Goal: Task Accomplishment & Management: Manage account settings

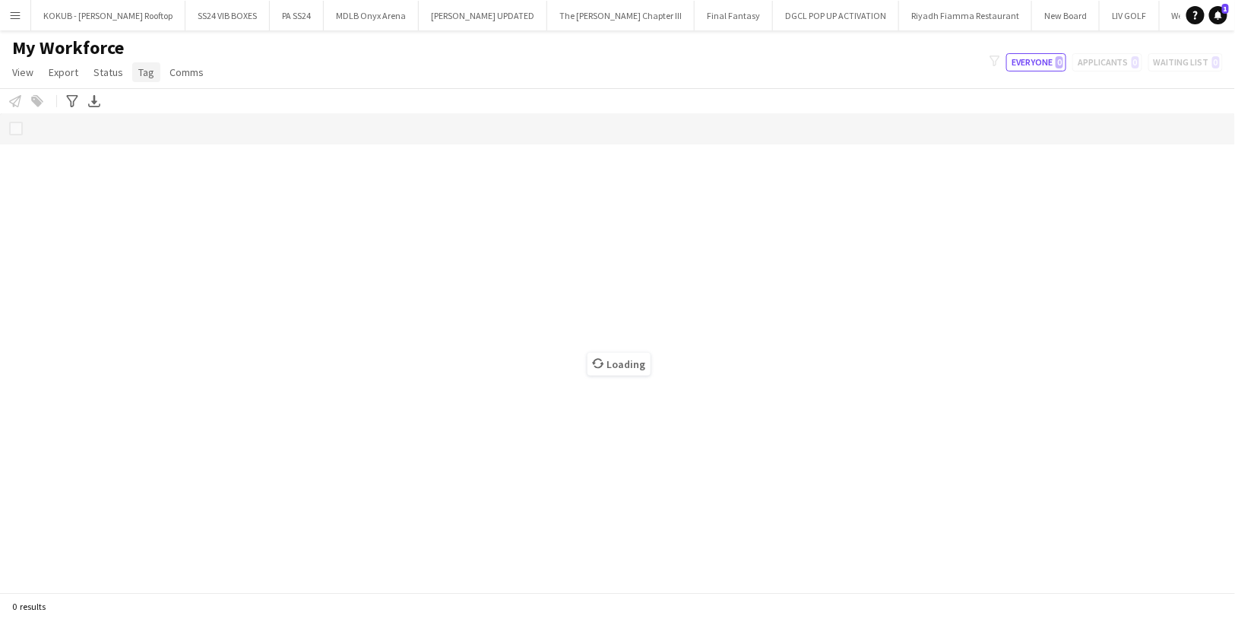
click at [138, 77] on span "Tag" at bounding box center [146, 72] width 16 height 14
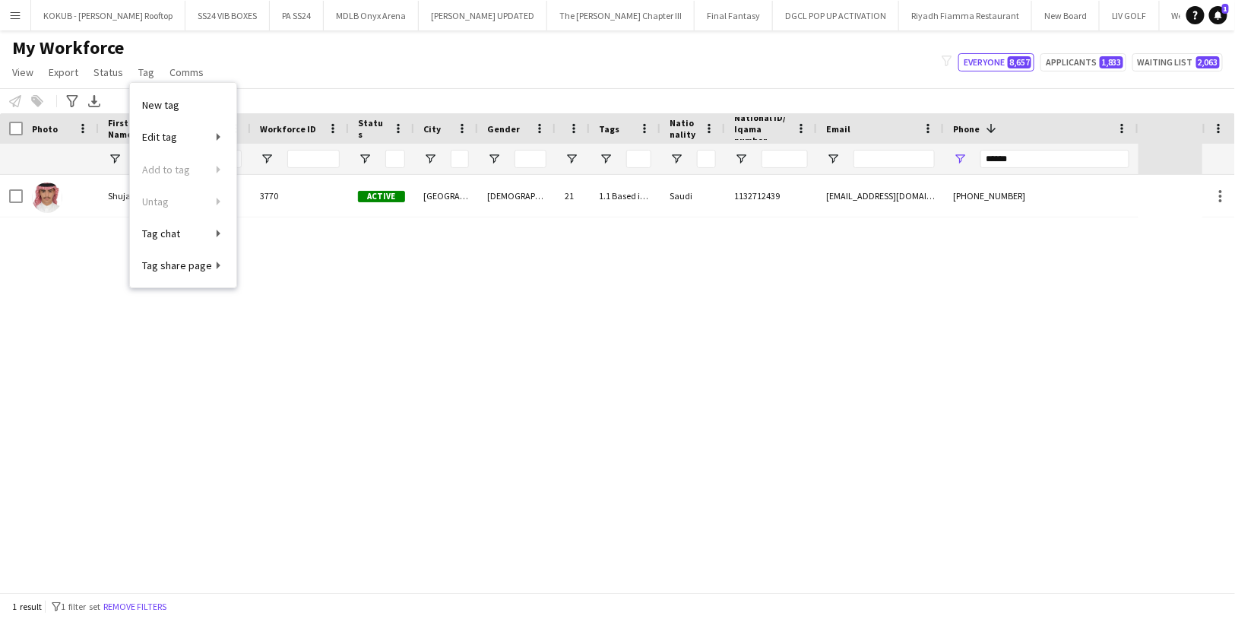
click at [277, 62] on div "My Workforce View Views Default view R4ven New view Update view Delete view Edi…" at bounding box center [617, 62] width 1235 height 52
click at [157, 614] on button "Remove filters" at bounding box center [134, 606] width 69 height 17
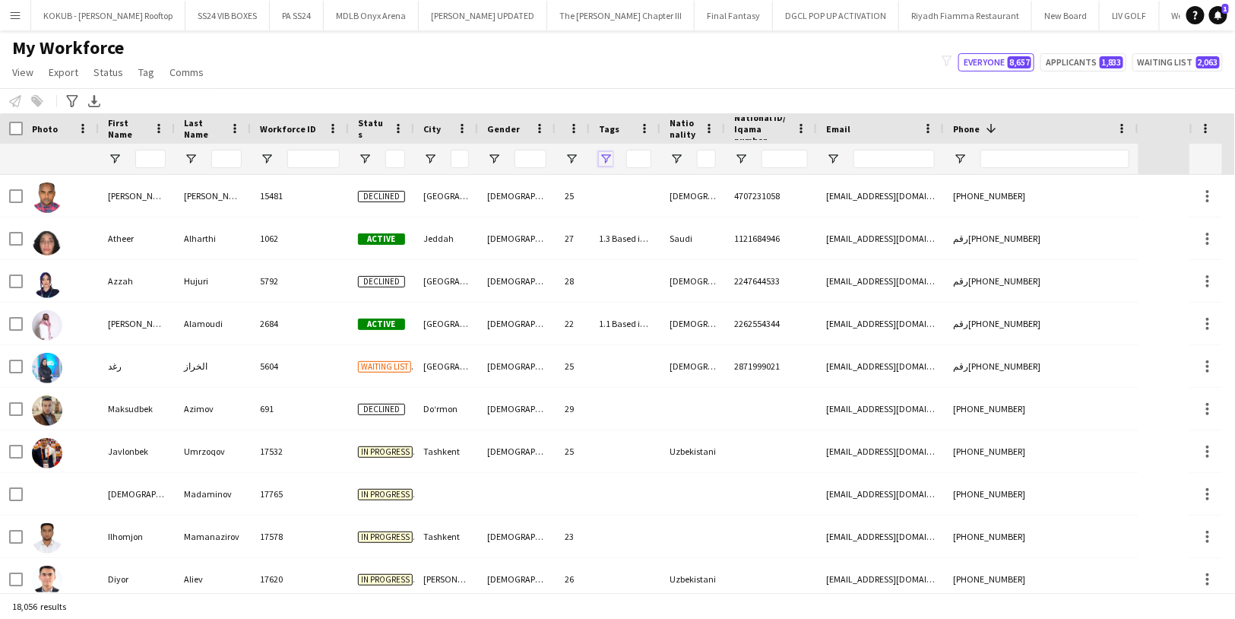
click at [603, 154] on span "Open Filter Menu" at bounding box center [606, 159] width 14 height 14
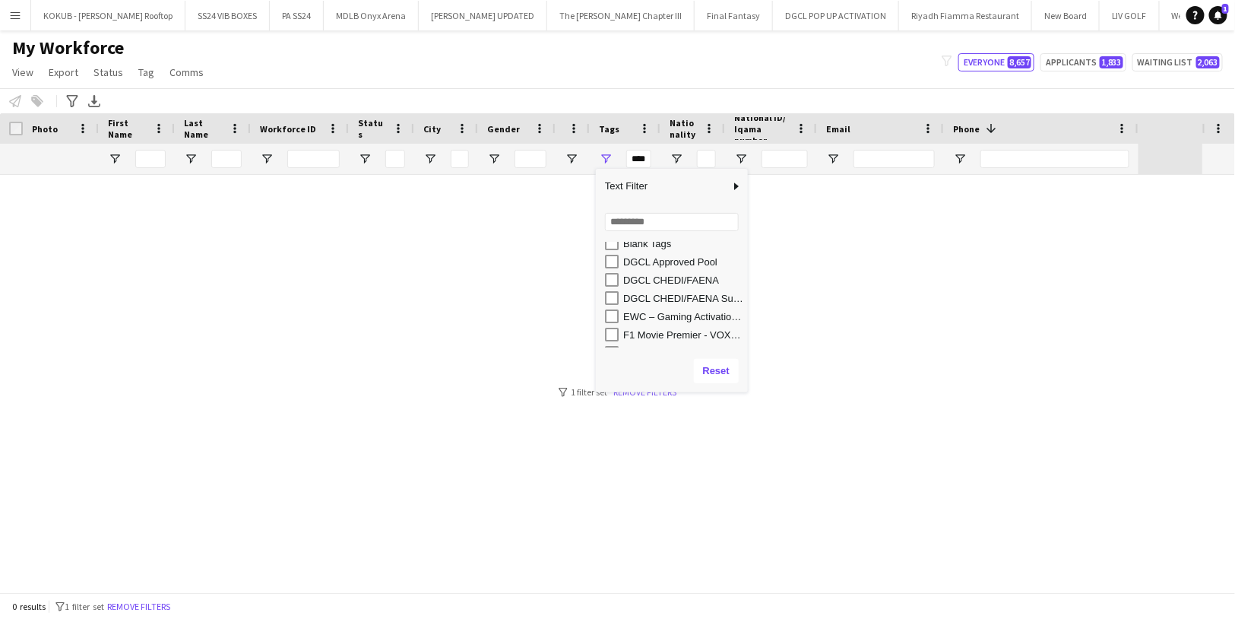
scroll to position [283, 0]
click at [651, 299] on div "DGCL CHEDI/FAENA Supervisor" at bounding box center [683, 297] width 120 height 11
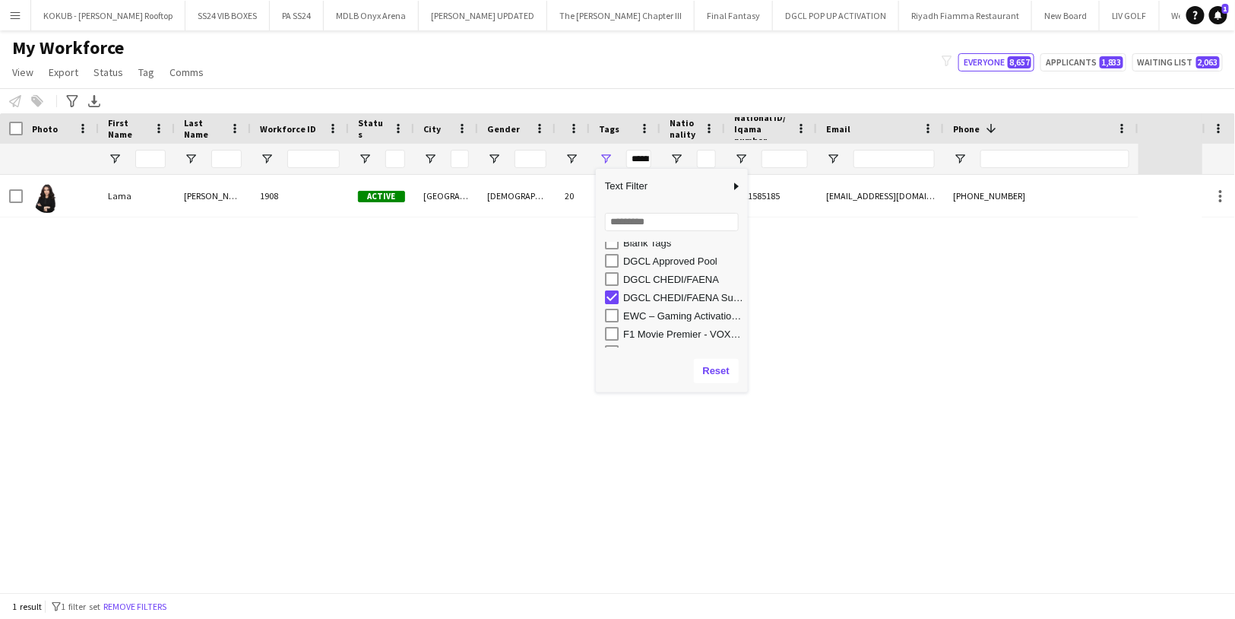
click at [651, 299] on div "DGCL CHEDI/FAENA Supervisor" at bounding box center [683, 297] width 120 height 11
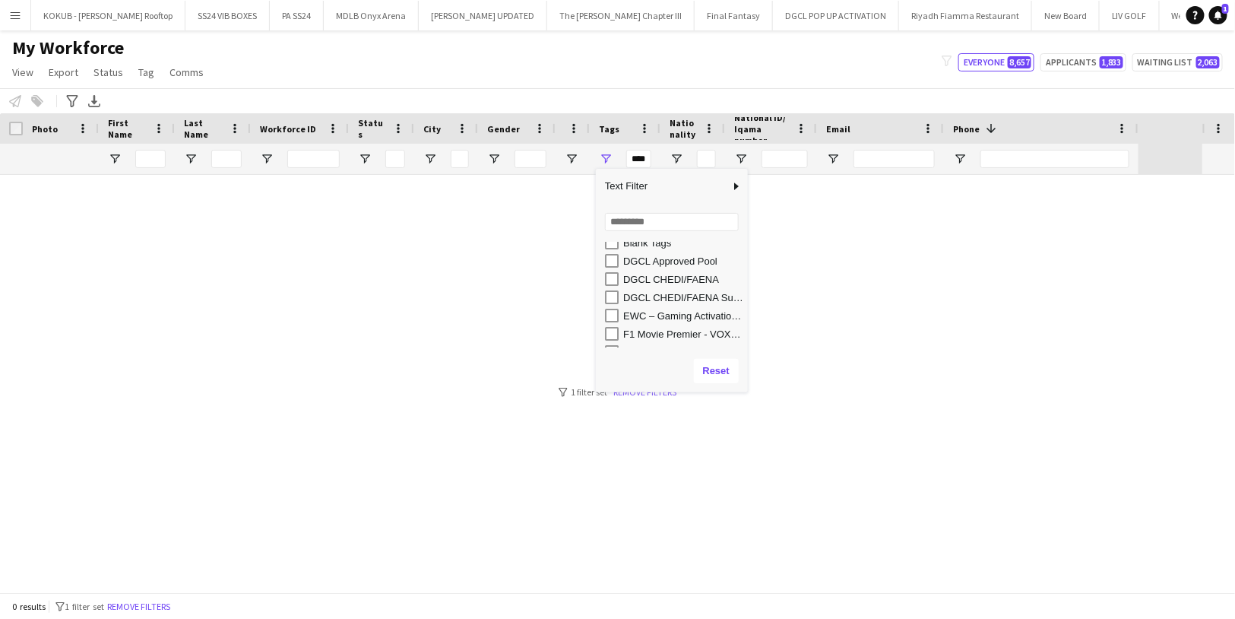
click at [659, 281] on div "DGCL CHEDI/FAENA" at bounding box center [683, 279] width 120 height 11
type input "**********"
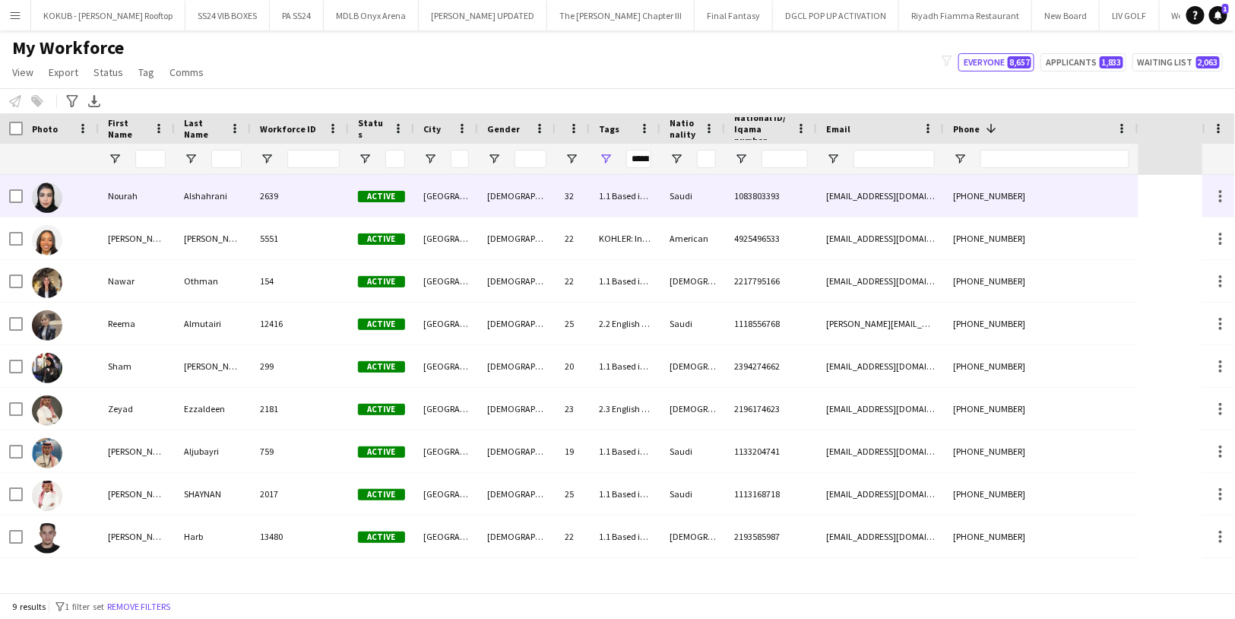
click at [154, 200] on div "Nourah" at bounding box center [137, 196] width 76 height 42
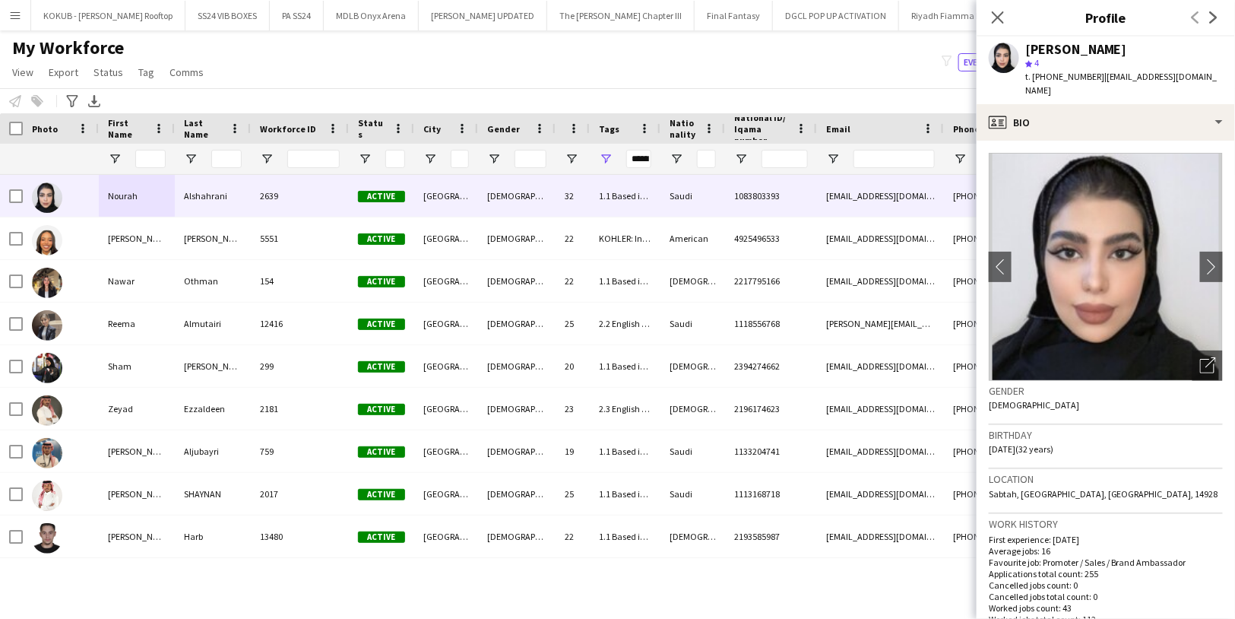
click at [428, 51] on div "My Workforce View Views Default view R4ven New view Update view Delete view Edi…" at bounding box center [617, 62] width 1235 height 52
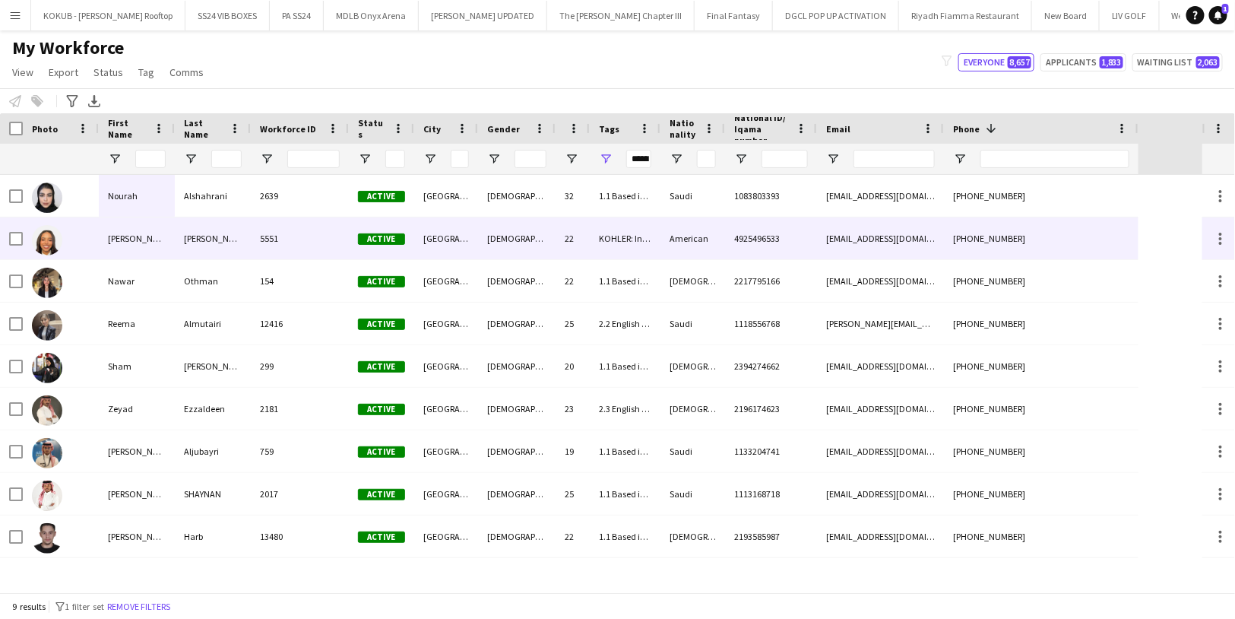
click at [119, 249] on div "[PERSON_NAME]" at bounding box center [137, 238] width 76 height 42
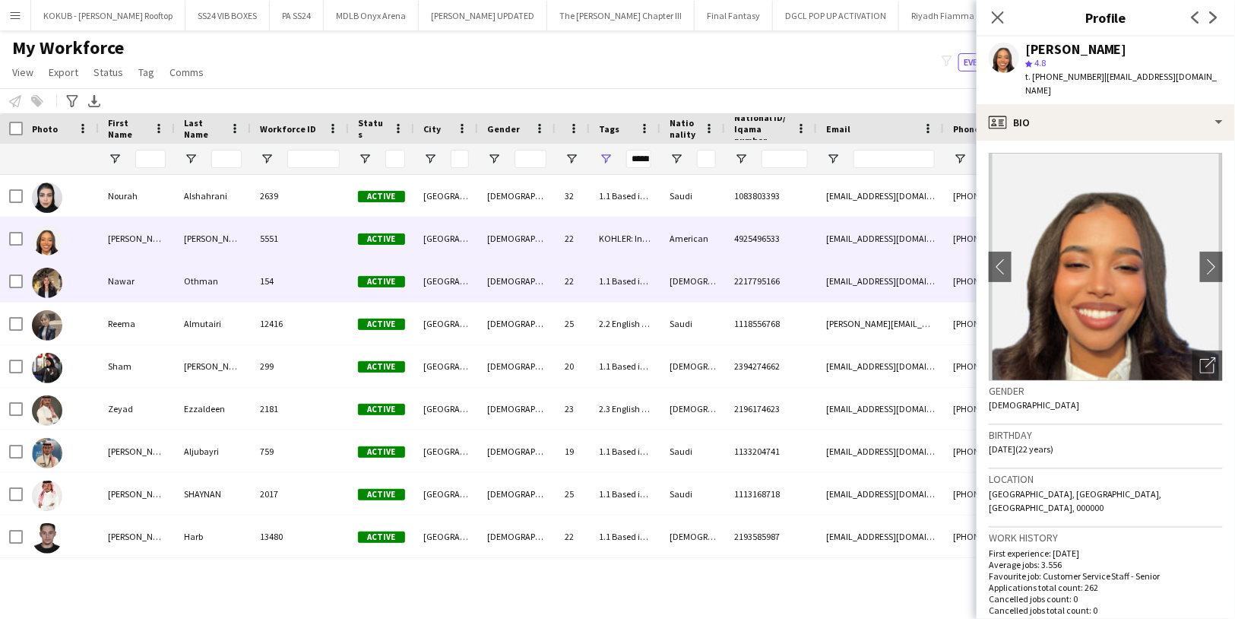
click at [184, 290] on div "Othman" at bounding box center [213, 281] width 76 height 42
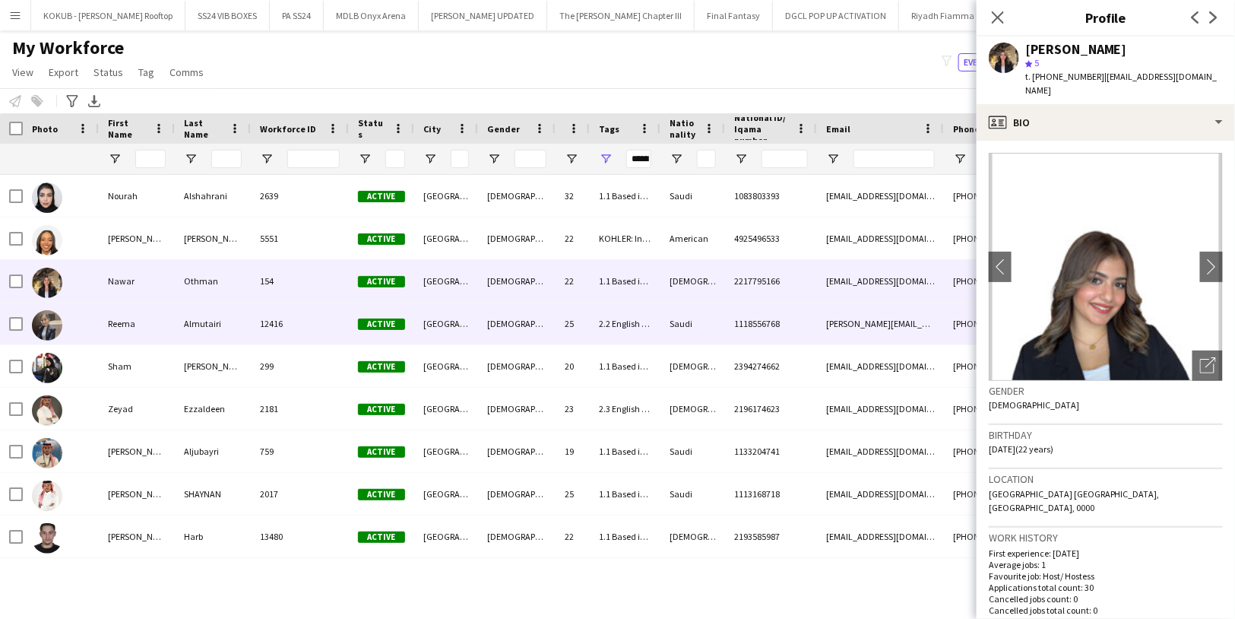
click at [119, 335] on div "Reema" at bounding box center [137, 323] width 76 height 42
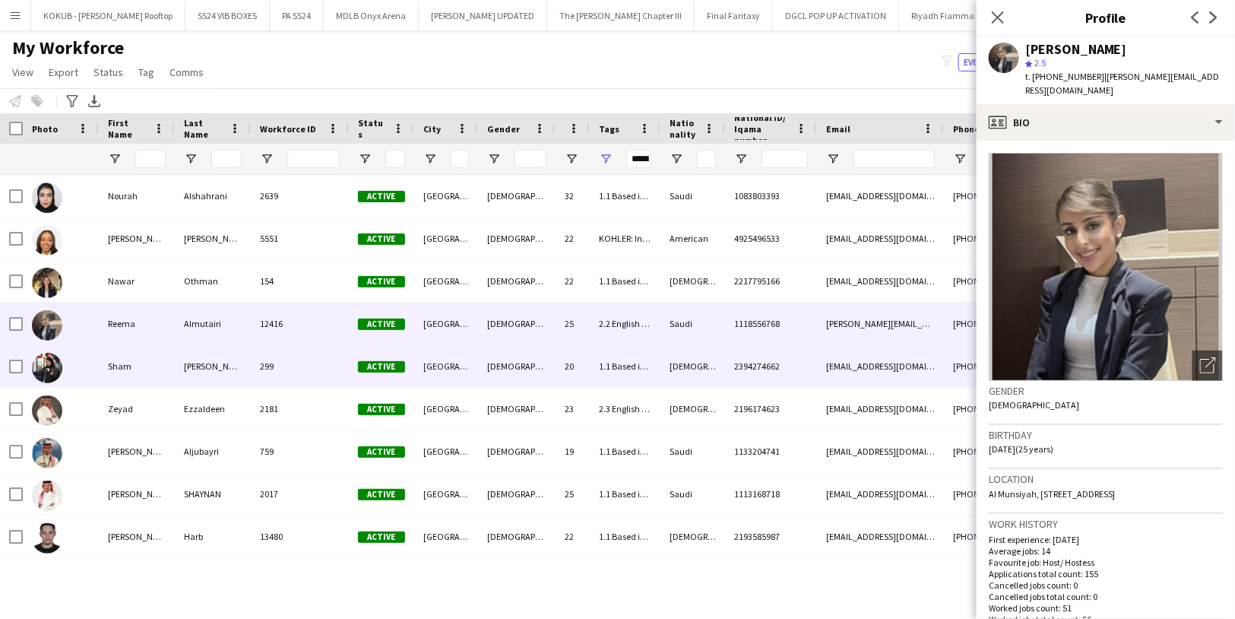
click at [168, 369] on div "Sham" at bounding box center [137, 366] width 76 height 42
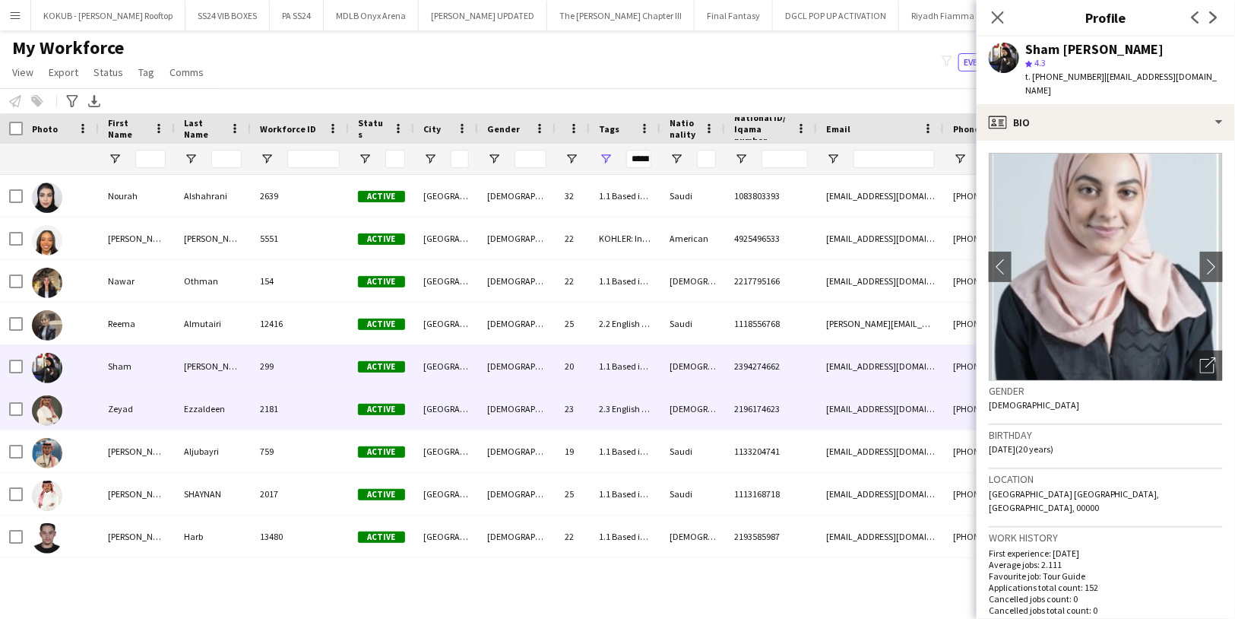
click at [158, 420] on div "Zeyad" at bounding box center [137, 409] width 76 height 42
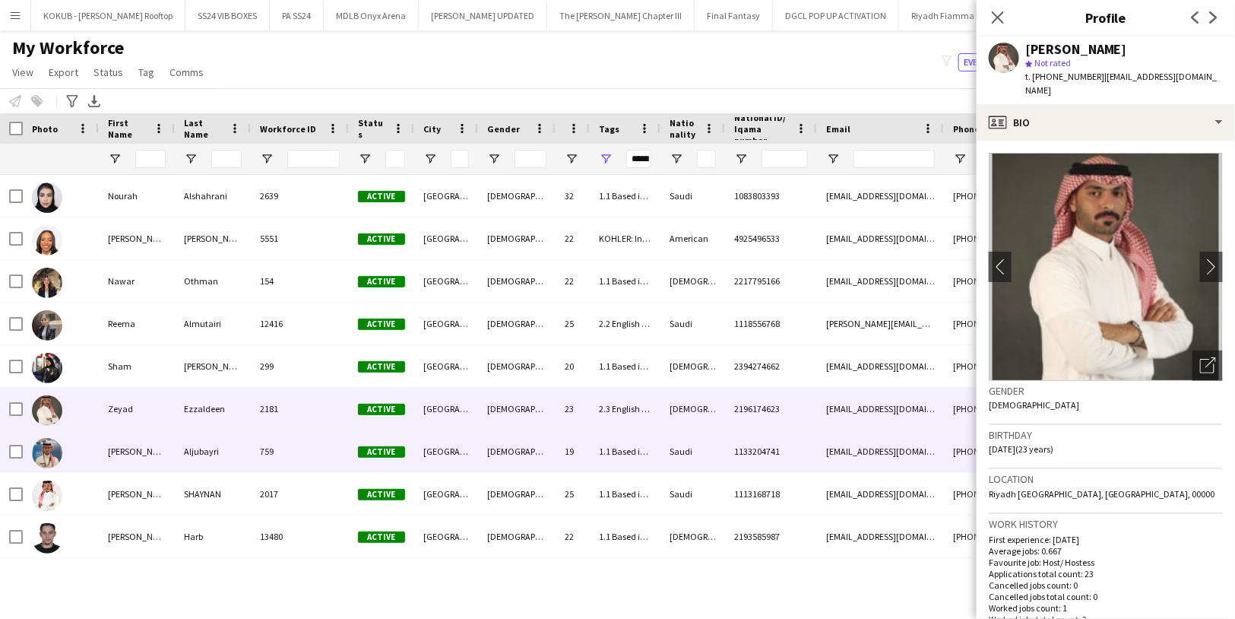
click at [218, 454] on div "Aljubayri" at bounding box center [213, 451] width 76 height 42
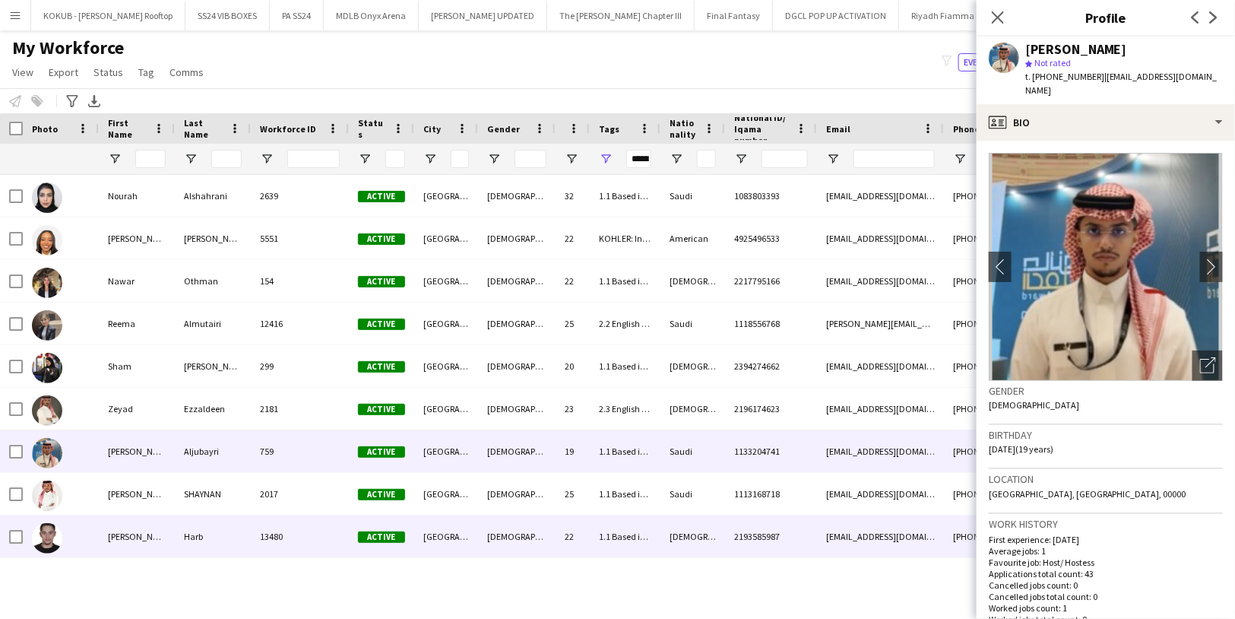
click at [184, 546] on div "Harb" at bounding box center [213, 536] width 76 height 42
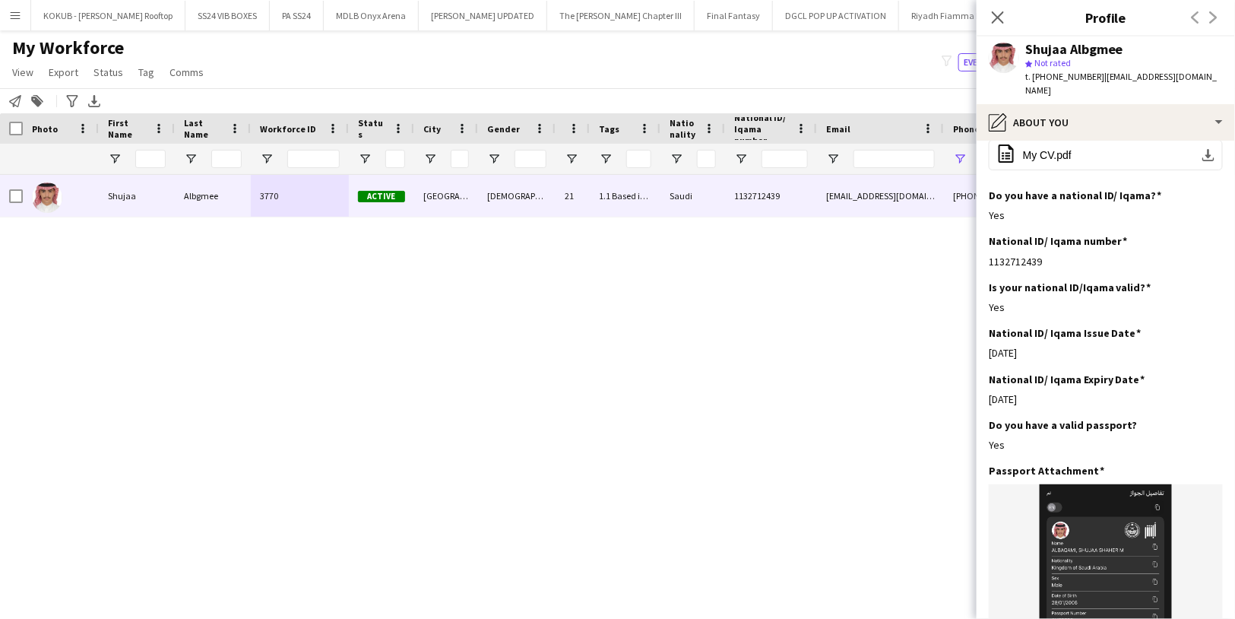
scroll to position [598, 0]
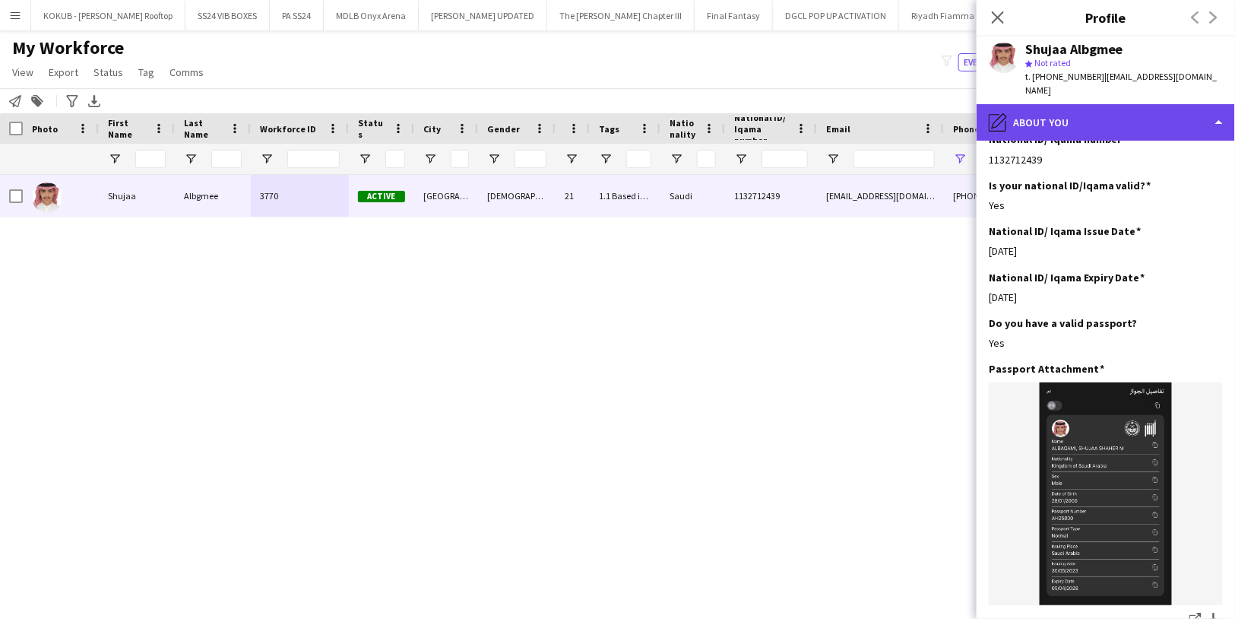
click at [1110, 109] on div "pencil4 About you" at bounding box center [1106, 122] width 258 height 36
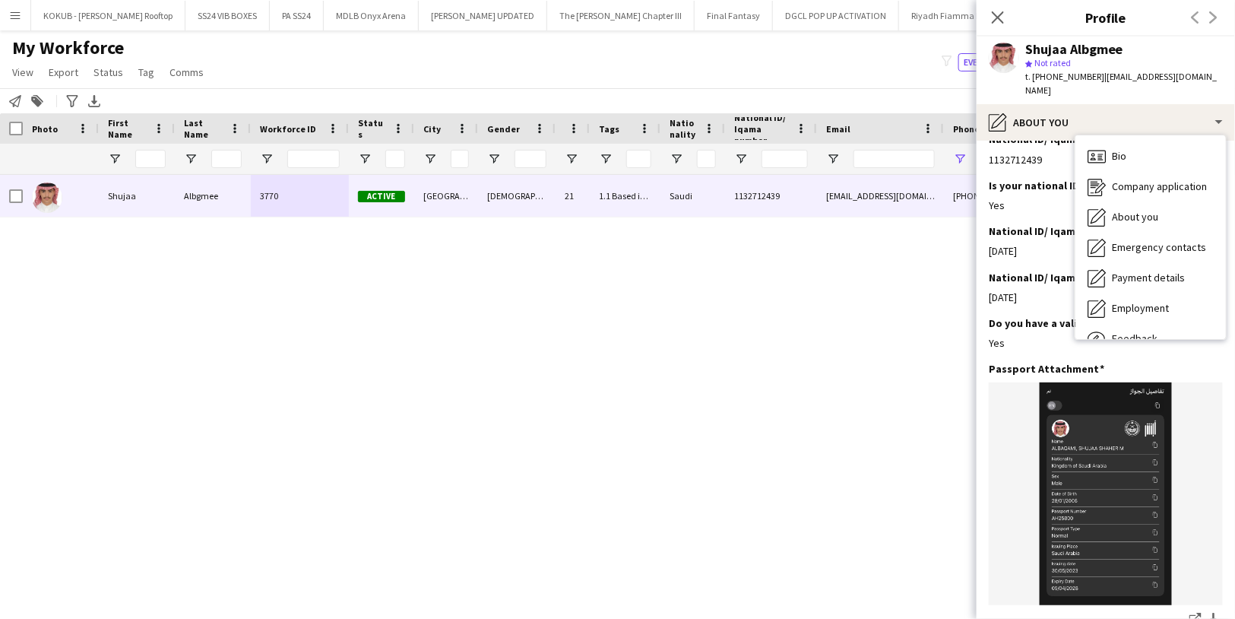
click at [1142, 336] on div "Yes" at bounding box center [1106, 343] width 234 height 14
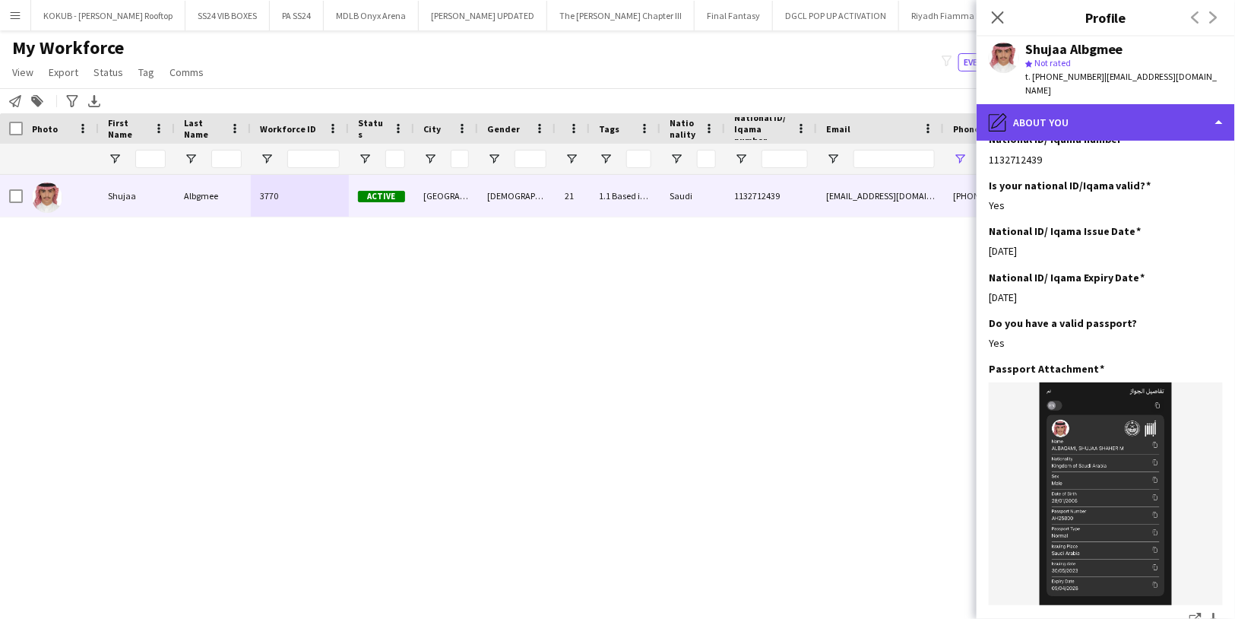
click at [1113, 104] on div "pencil4 About you" at bounding box center [1106, 122] width 258 height 36
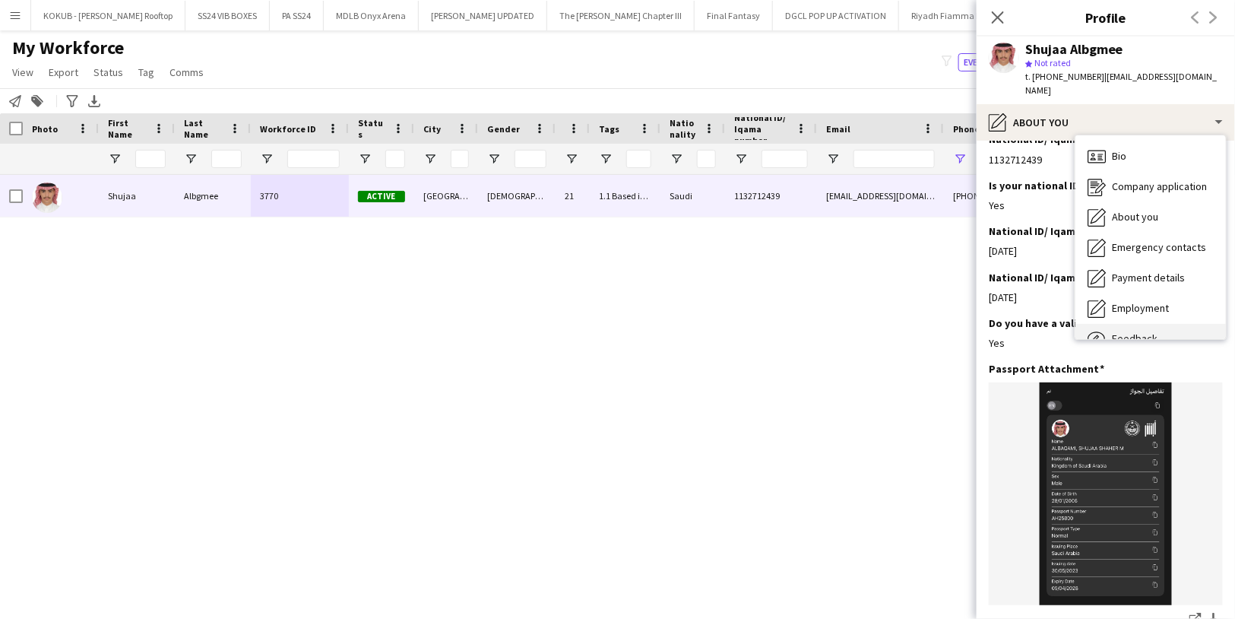
click at [1136, 324] on div "Feedback Feedback" at bounding box center [1150, 339] width 150 height 30
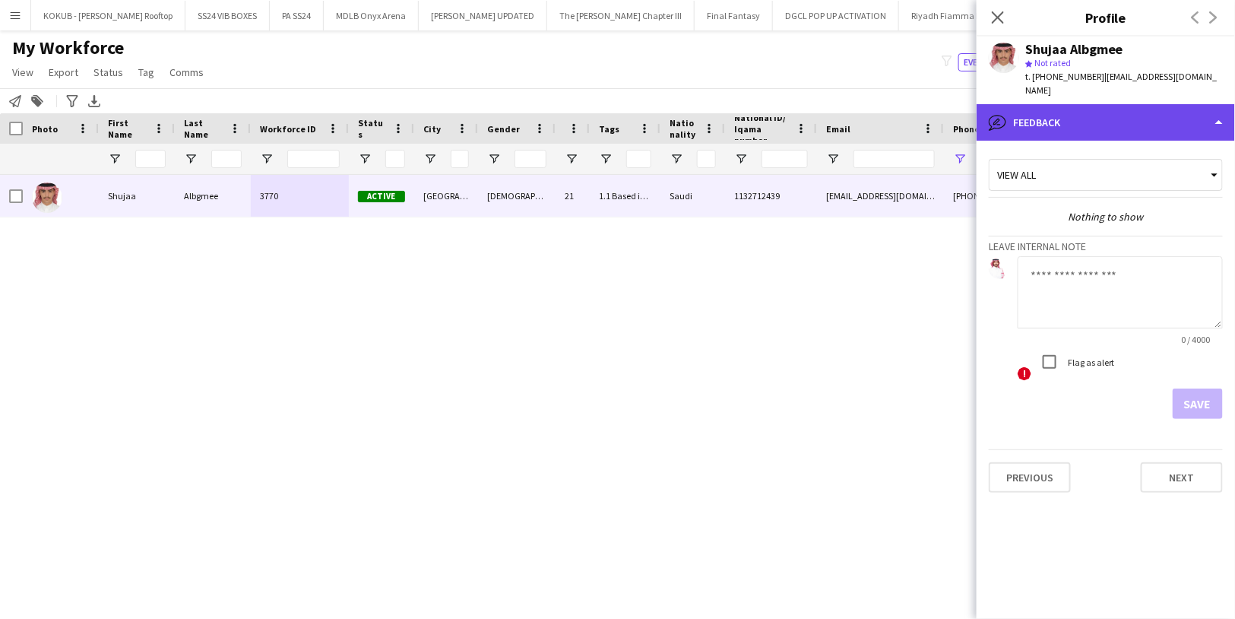
click at [1094, 104] on div "bubble-pencil Feedback" at bounding box center [1106, 122] width 258 height 36
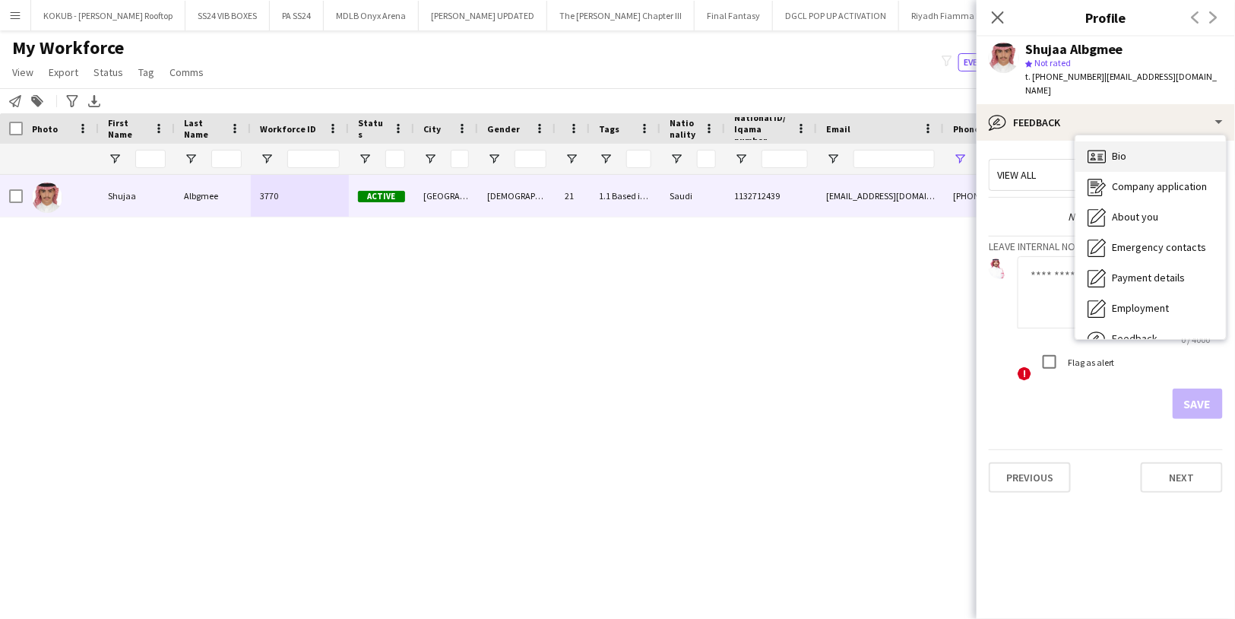
click at [1122, 149] on span "Bio" at bounding box center [1119, 156] width 14 height 14
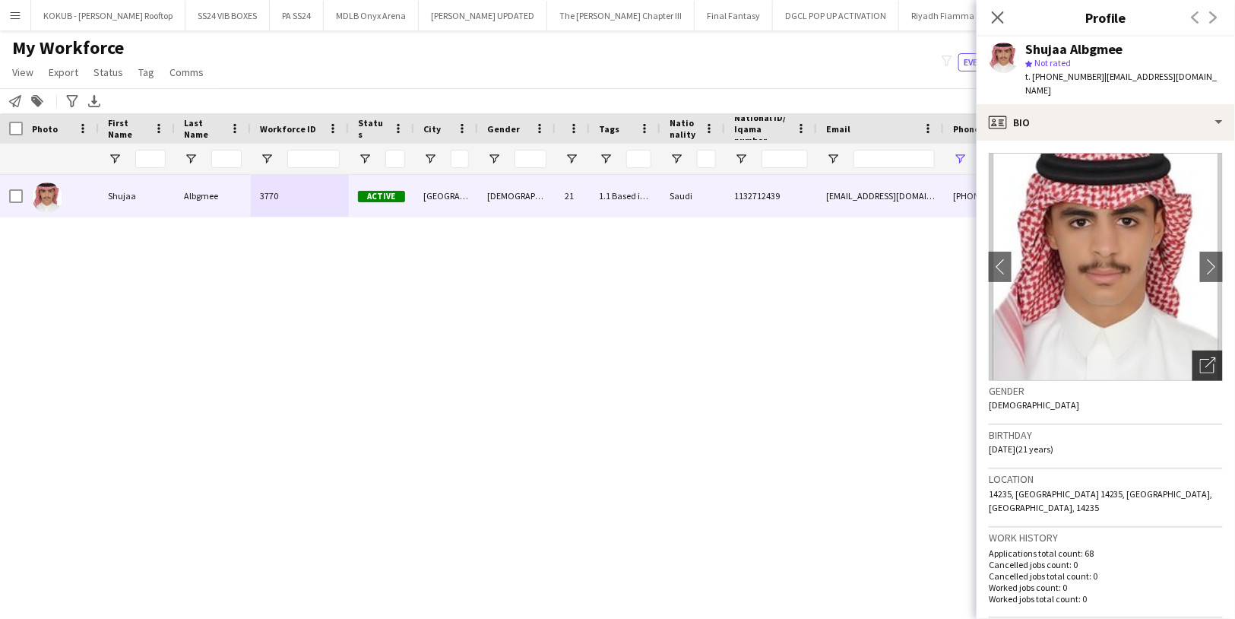
click at [1202, 357] on icon "Open photos pop-in" at bounding box center [1208, 365] width 16 height 16
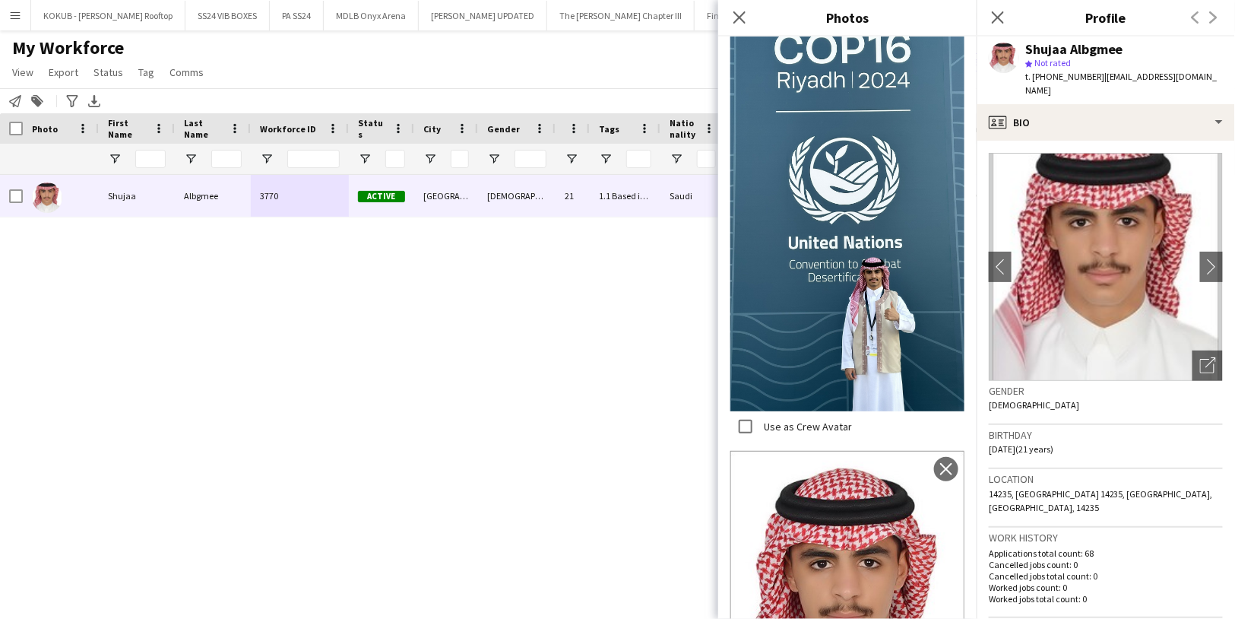
scroll to position [1709, 0]
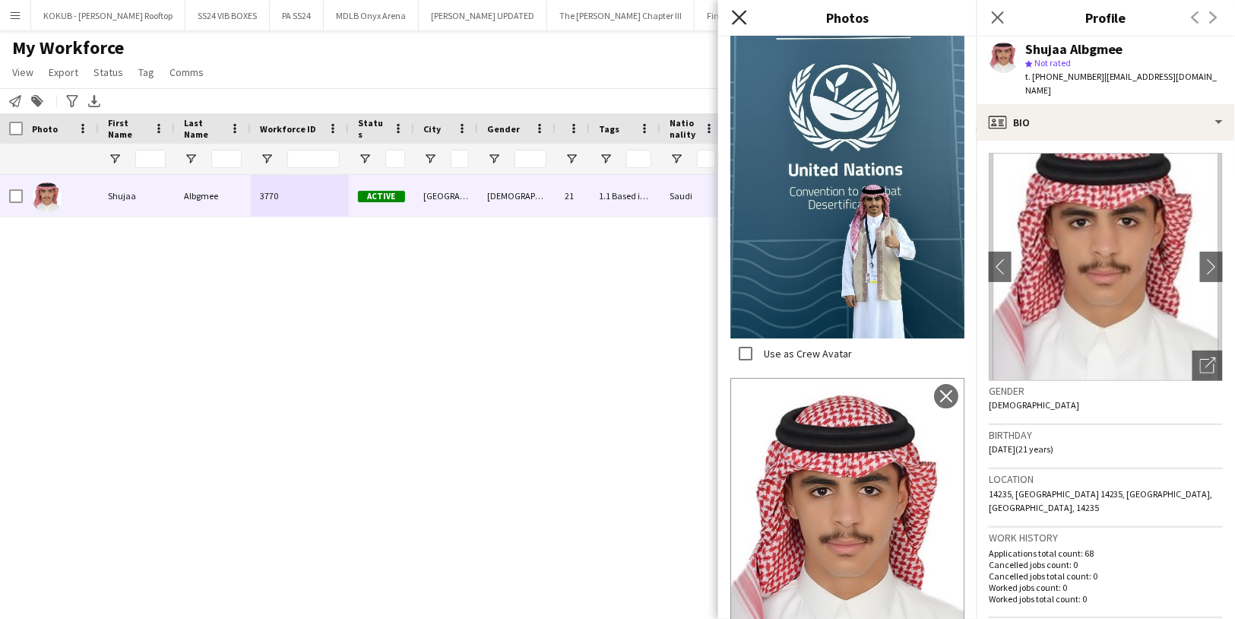
click at [735, 14] on icon at bounding box center [739, 17] width 14 height 14
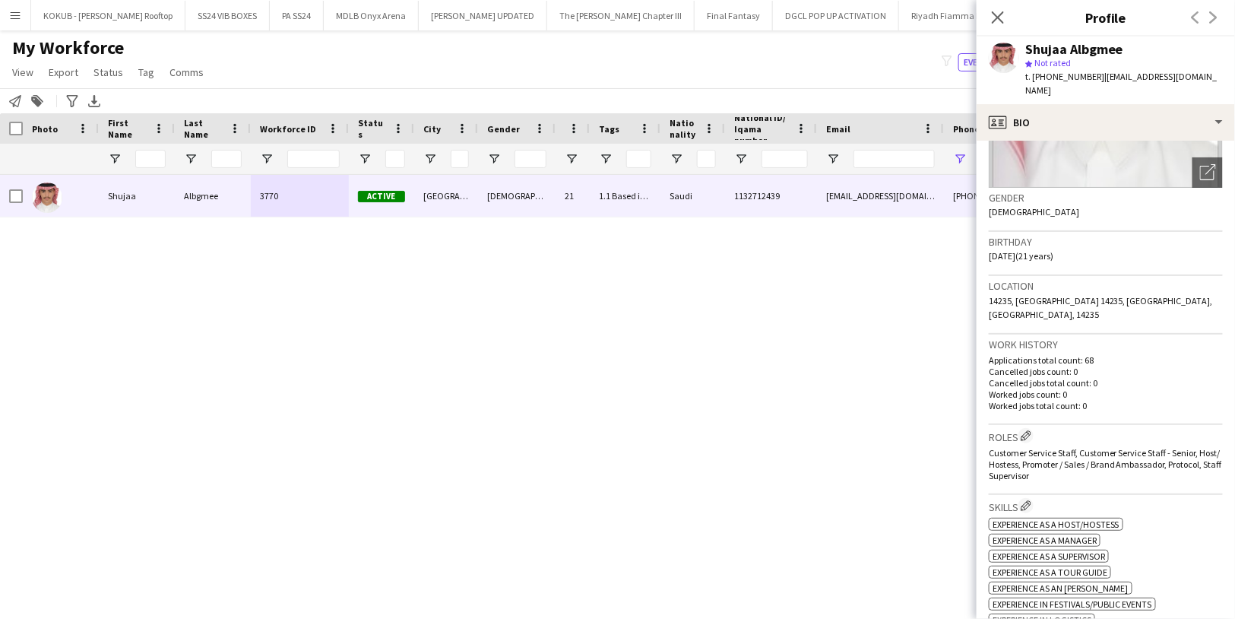
scroll to position [0, 0]
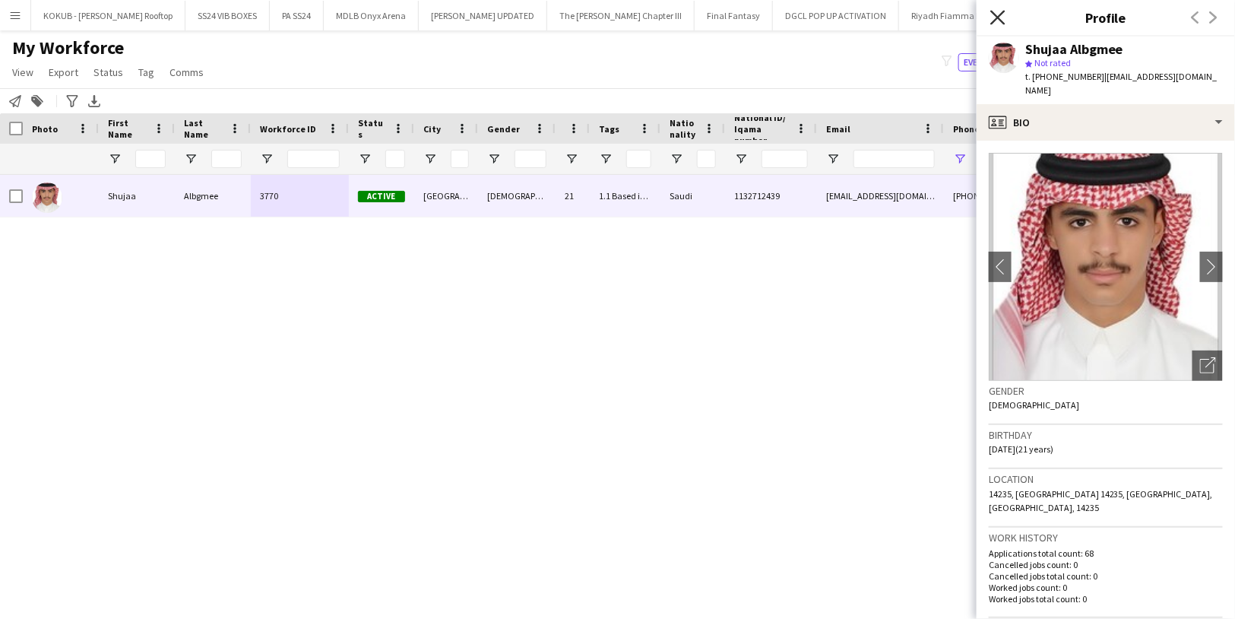
click at [999, 20] on icon "Close pop-in" at bounding box center [997, 17] width 14 height 14
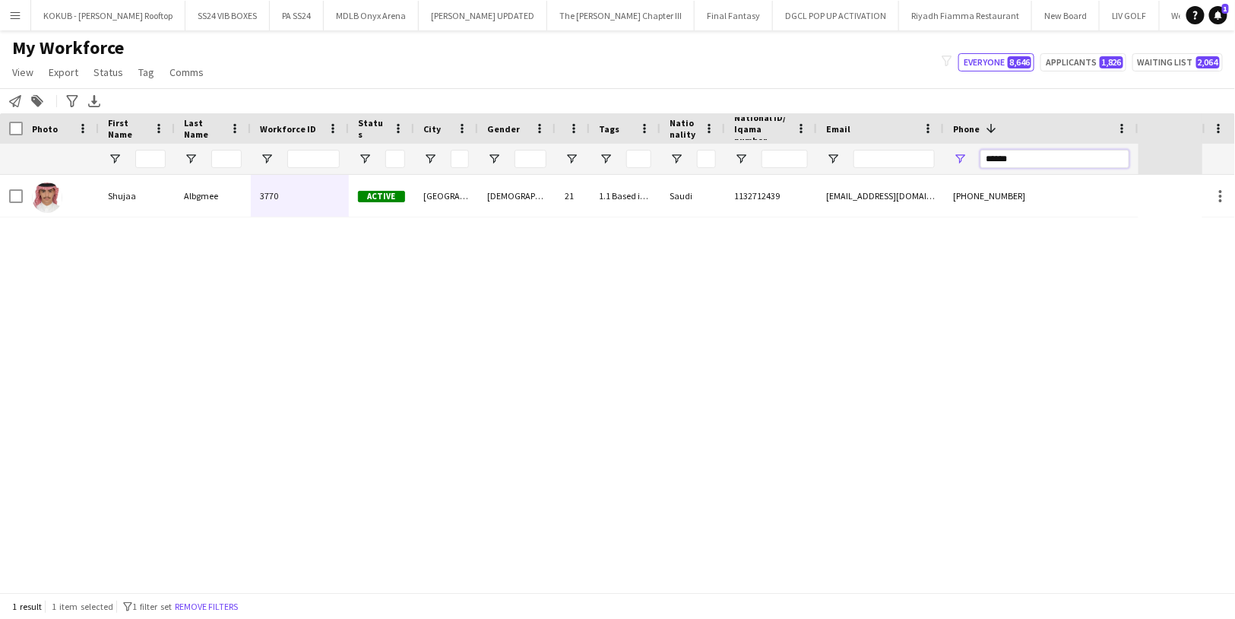
click at [1020, 166] on input "******" at bounding box center [1054, 159] width 149 height 18
paste input "**"
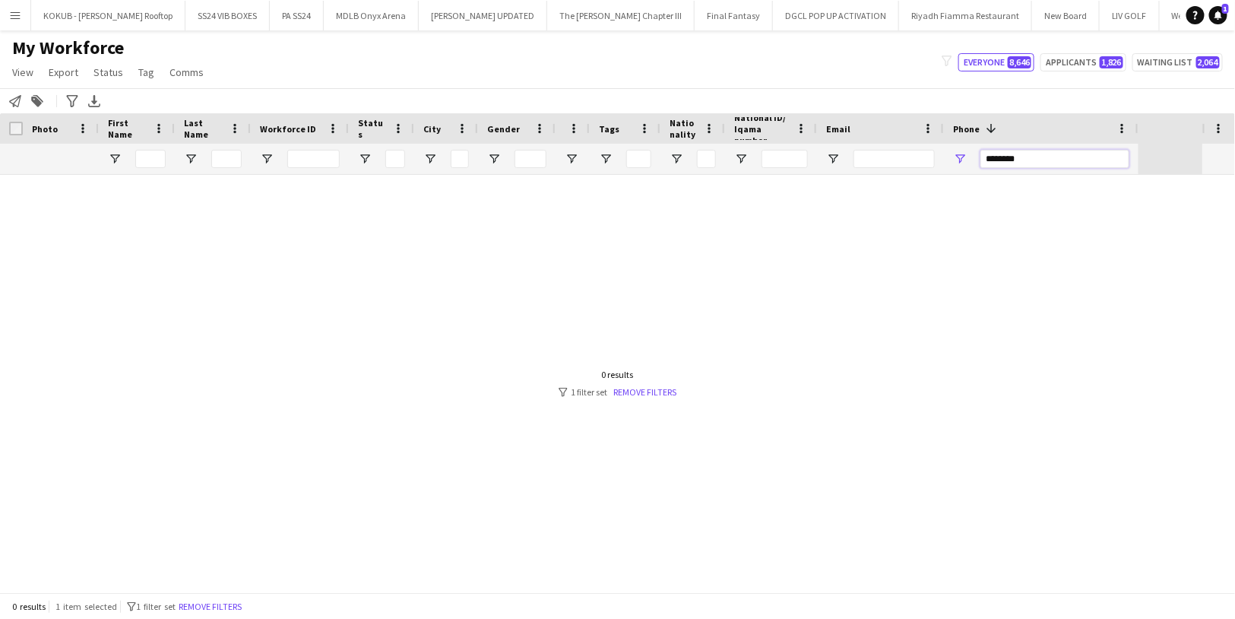
click at [1005, 154] on input "********" at bounding box center [1054, 159] width 149 height 18
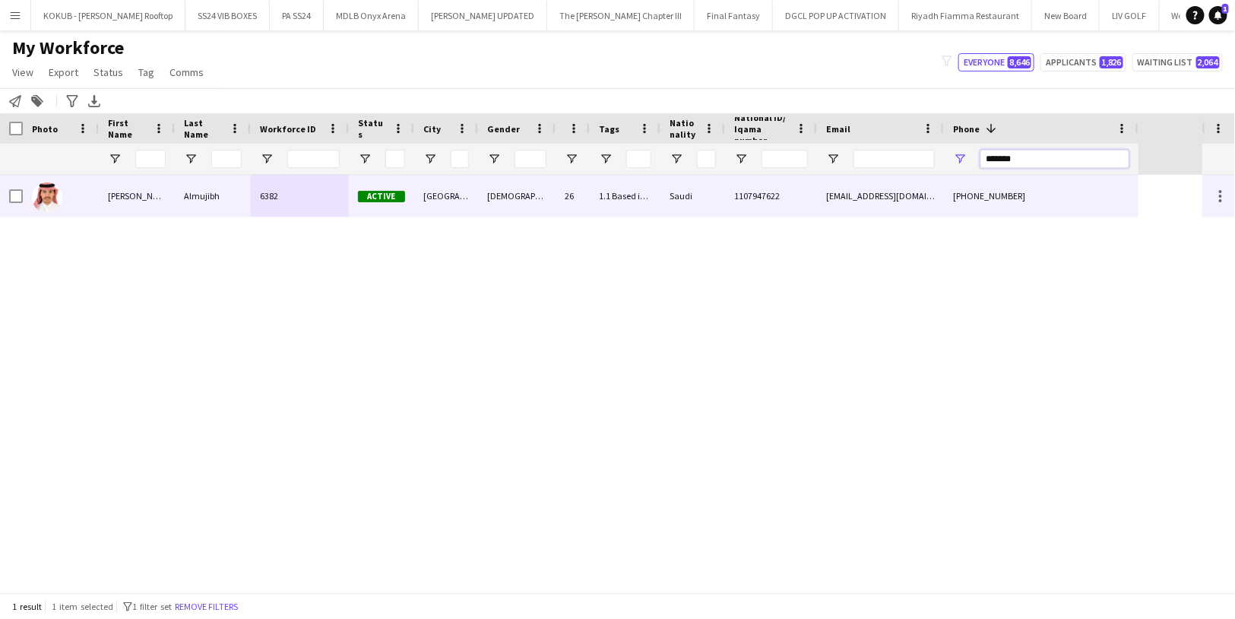
type input "*******"
click at [504, 210] on div "[DEMOGRAPHIC_DATA]" at bounding box center [517, 196] width 78 height 42
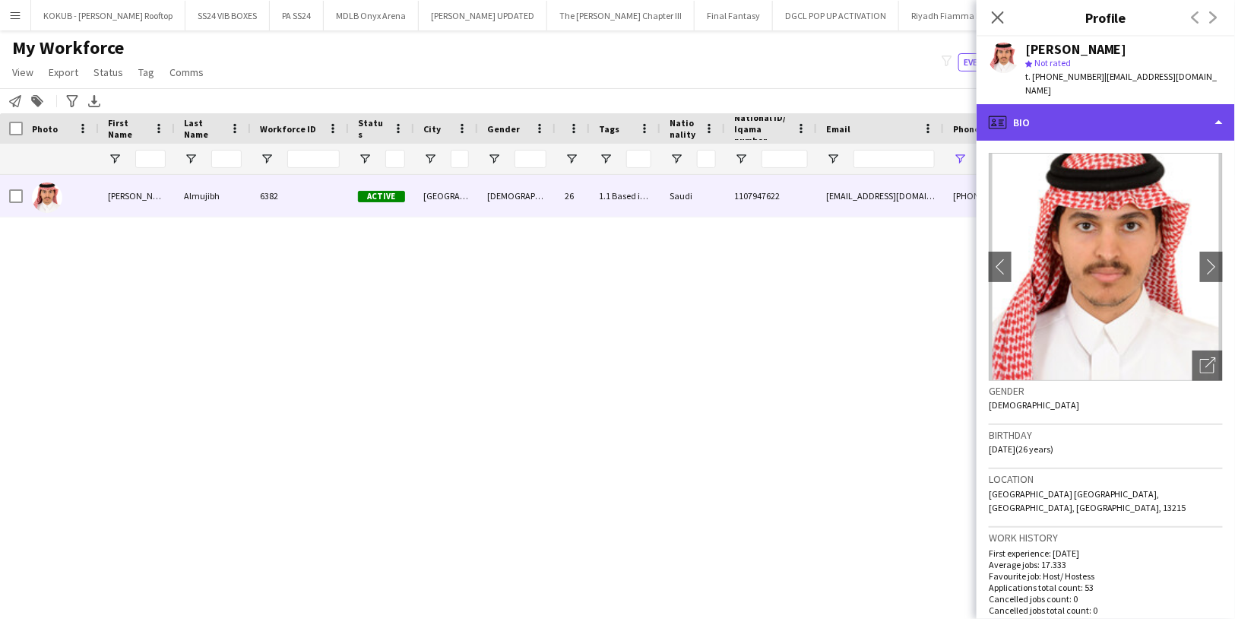
click at [1082, 116] on div "profile Bio" at bounding box center [1106, 122] width 258 height 36
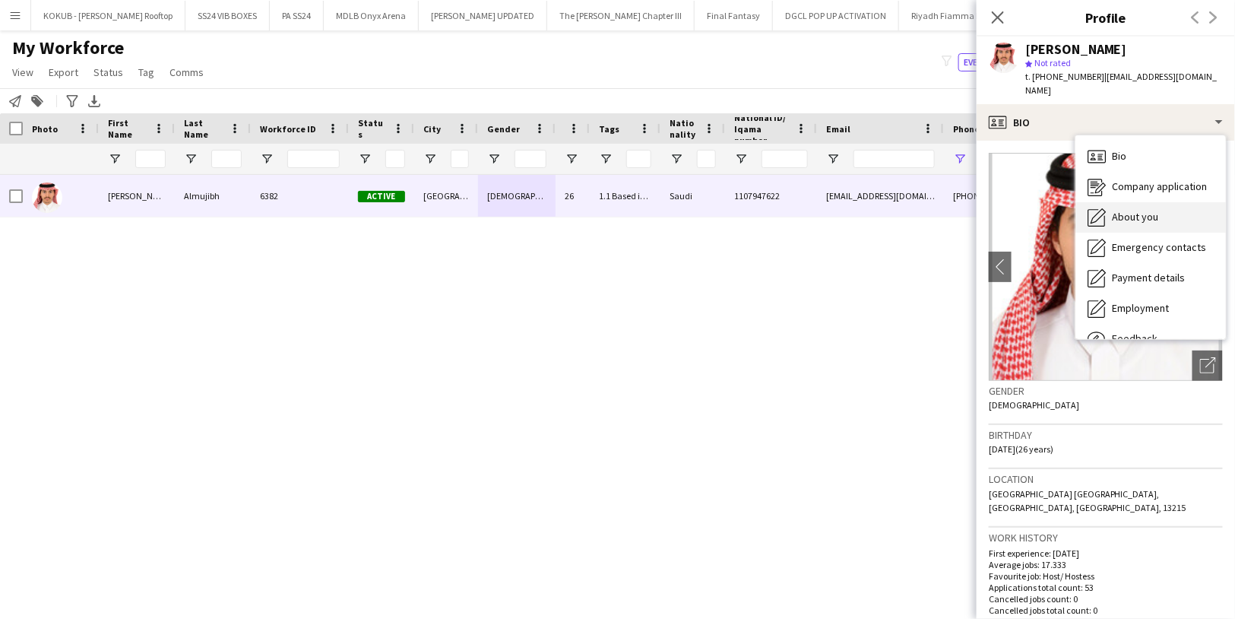
click at [1143, 214] on div "About you About you" at bounding box center [1150, 217] width 150 height 30
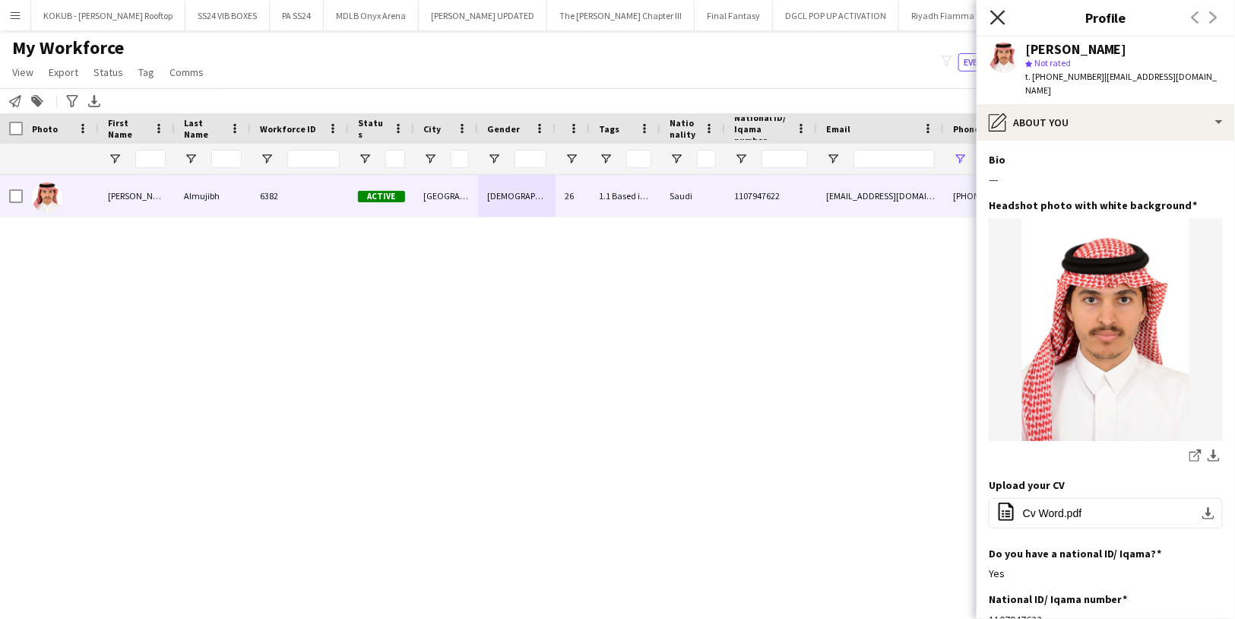
click at [998, 11] on icon "Close pop-in" at bounding box center [997, 17] width 14 height 14
